Goal: Communication & Community: Answer question/provide support

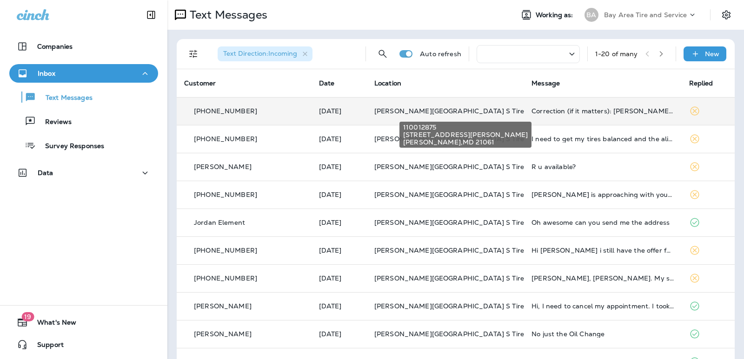
click at [458, 107] on span "[PERSON_NAME][GEOGRAPHIC_DATA] S Tire & Auto Service" at bounding box center [473, 111] width 199 height 8
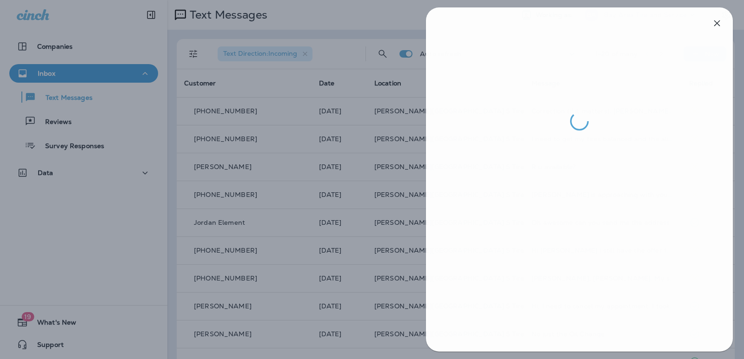
click at [327, 189] on div at bounding box center [373, 179] width 744 height 359
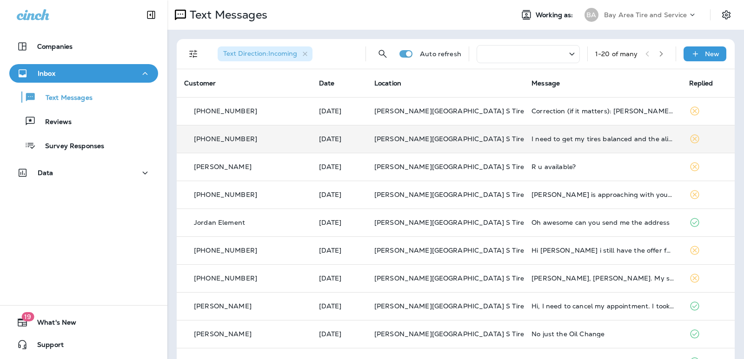
click at [220, 133] on td "[PHONE_NUMBER]" at bounding box center [244, 139] width 135 height 28
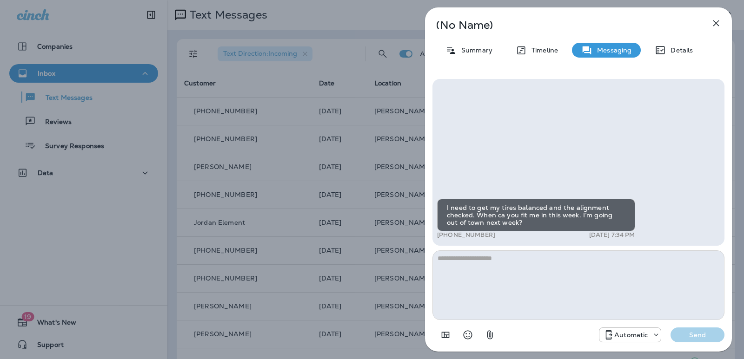
click at [714, 26] on icon "button" at bounding box center [716, 23] width 11 height 11
